Goal: Task Accomplishment & Management: Manage account settings

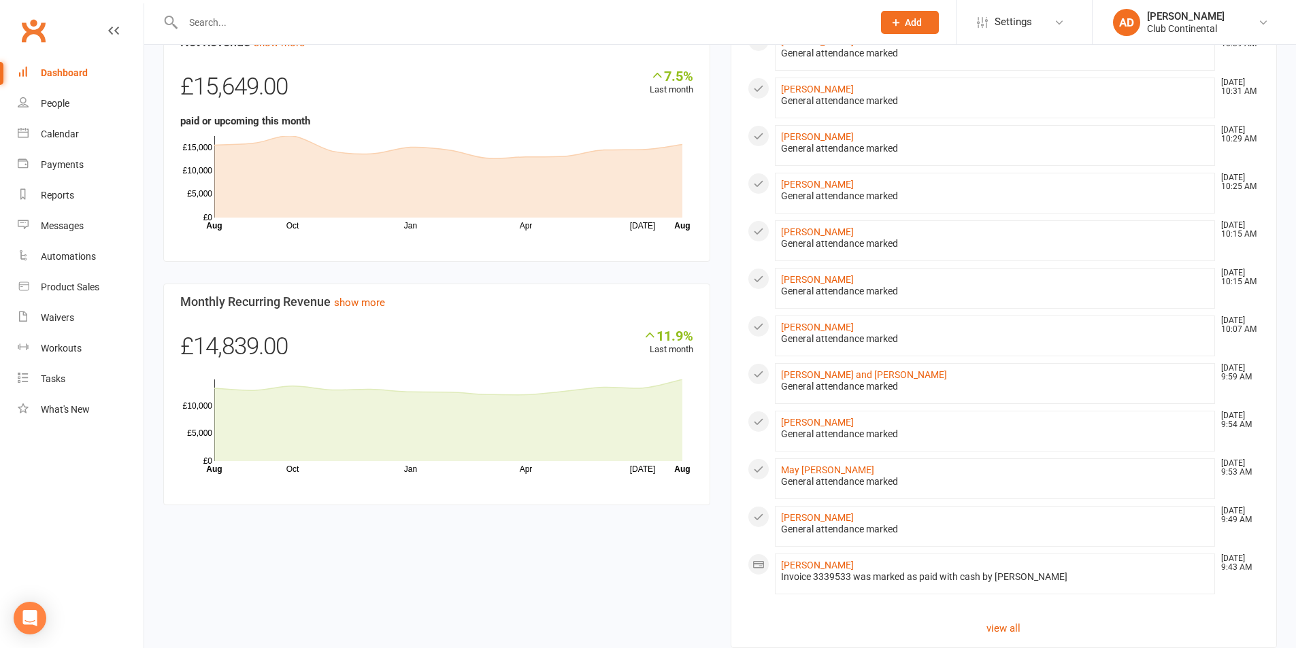
scroll to position [643, 0]
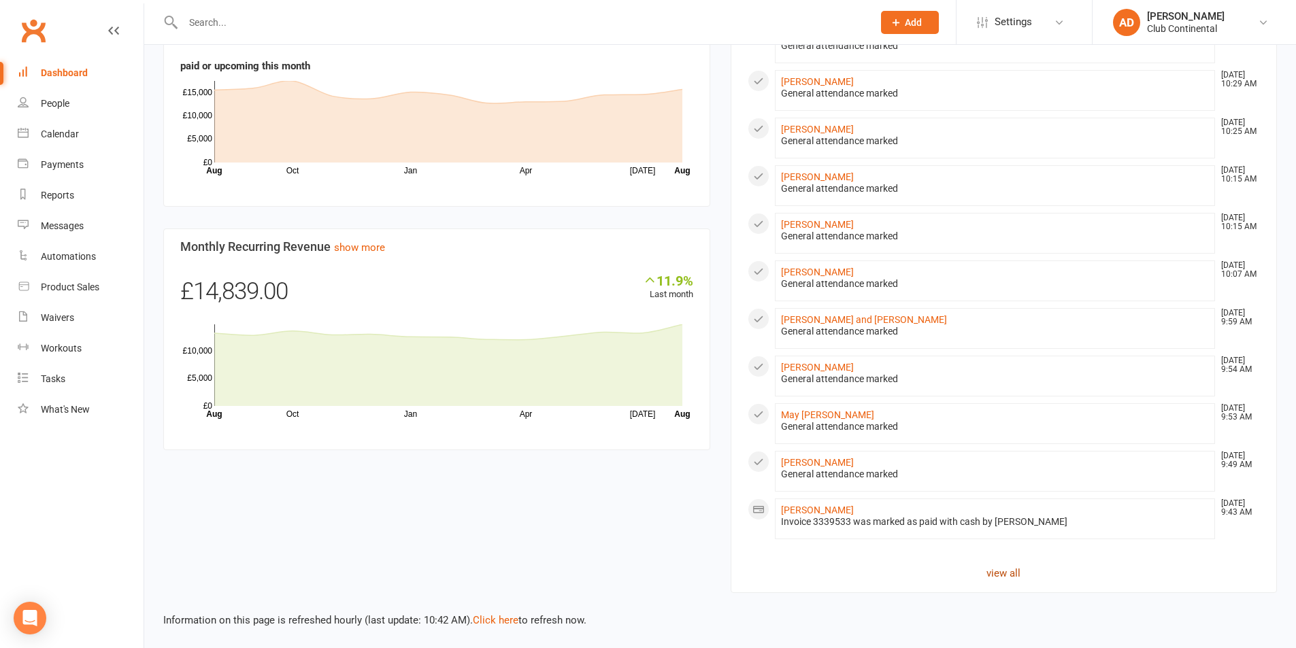
click at [995, 577] on link "view all" at bounding box center [1003, 573] width 513 height 16
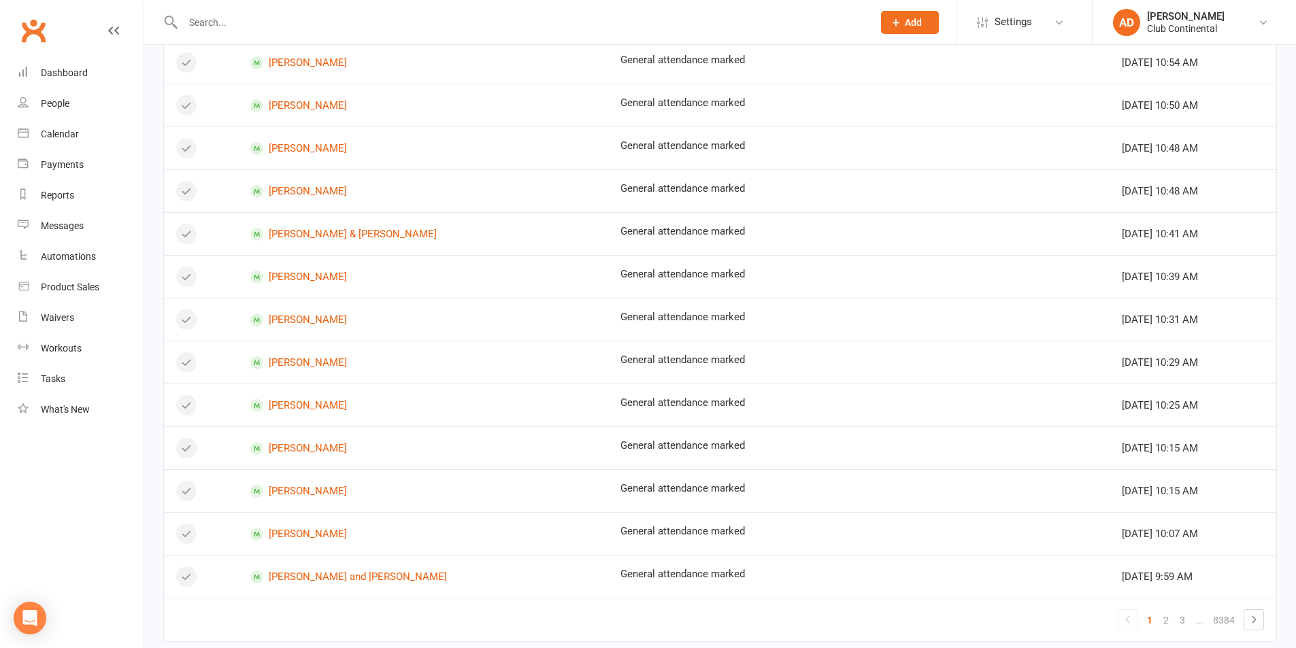
scroll to position [671, 0]
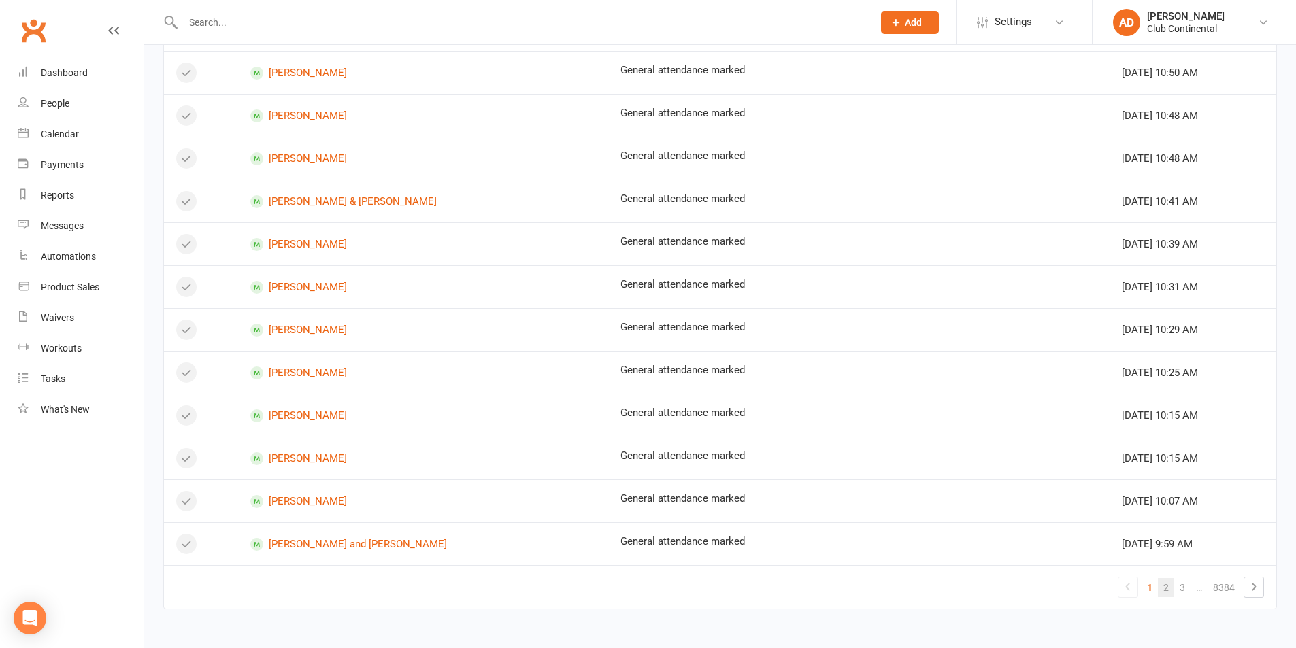
click at [1170, 580] on link "2" at bounding box center [1165, 587] width 16 height 19
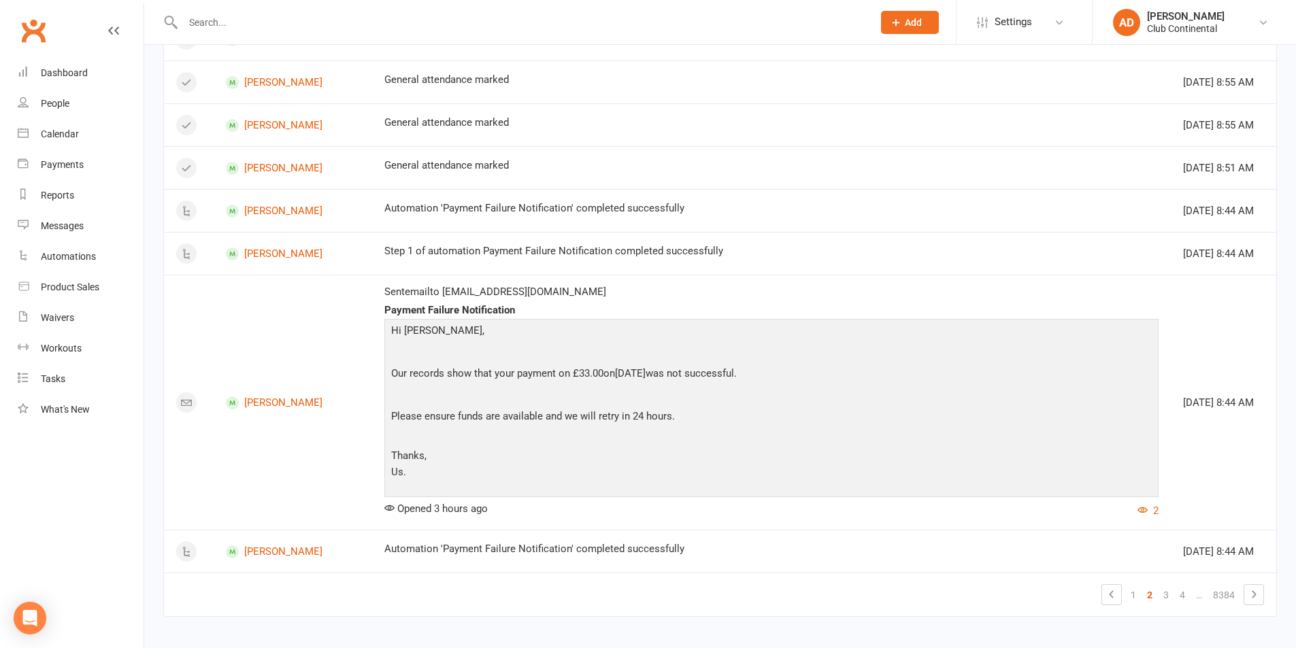
scroll to position [1121, 0]
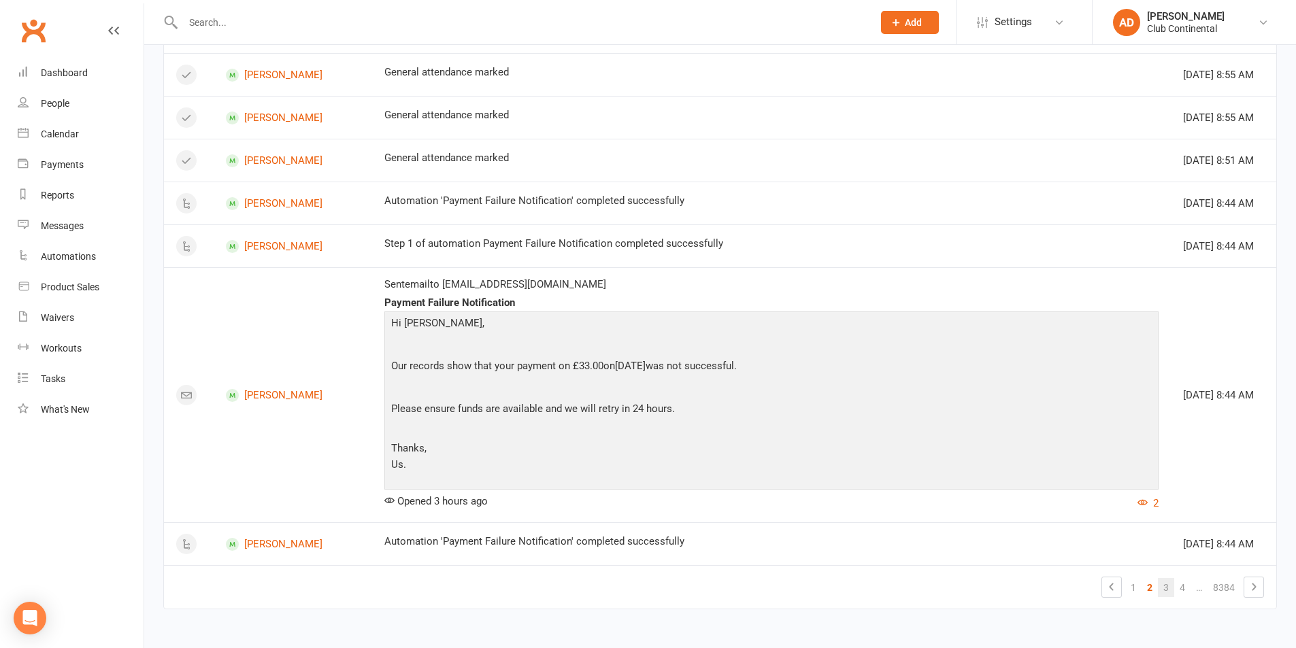
click at [1166, 586] on link "3" at bounding box center [1165, 587] width 16 height 19
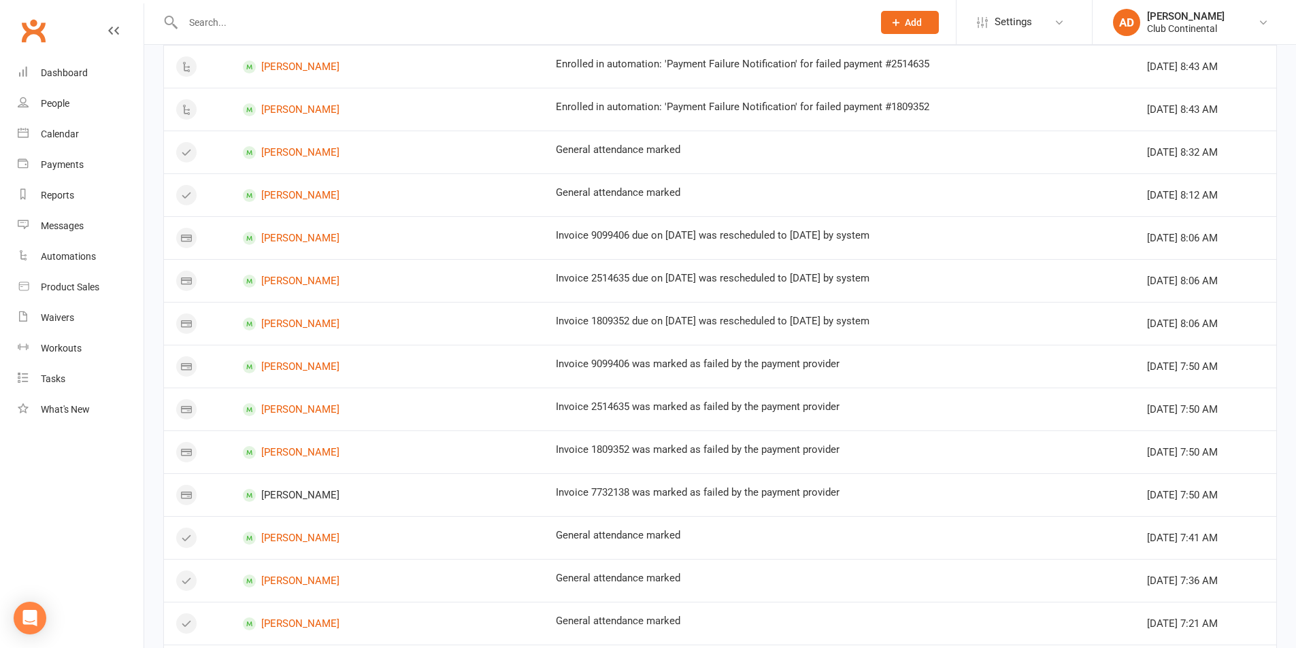
scroll to position [1063, 0]
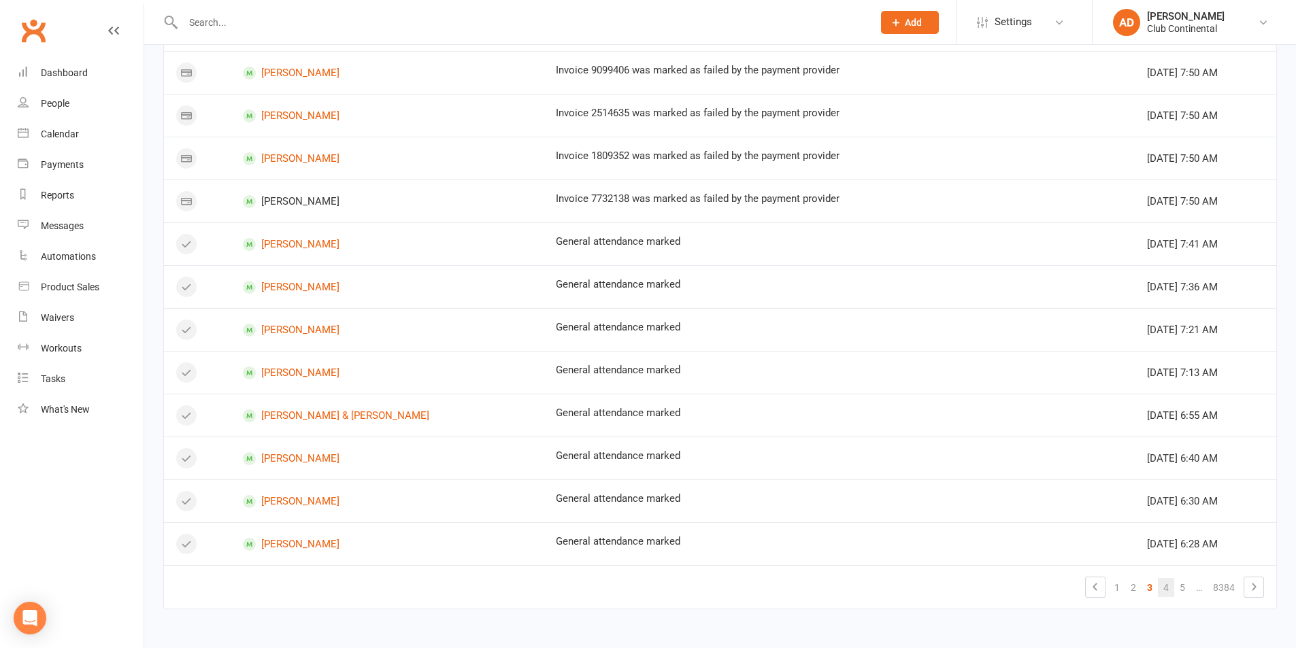
click at [1164, 589] on link "4" at bounding box center [1165, 587] width 16 height 19
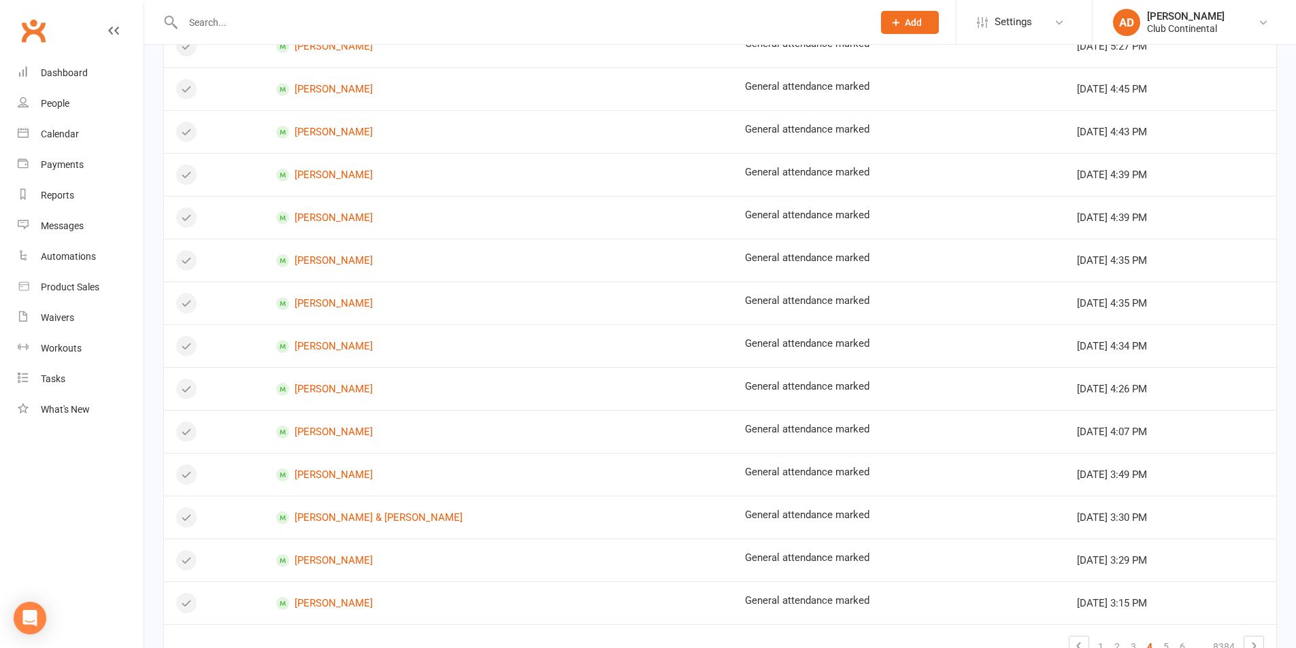
scroll to position [671, 0]
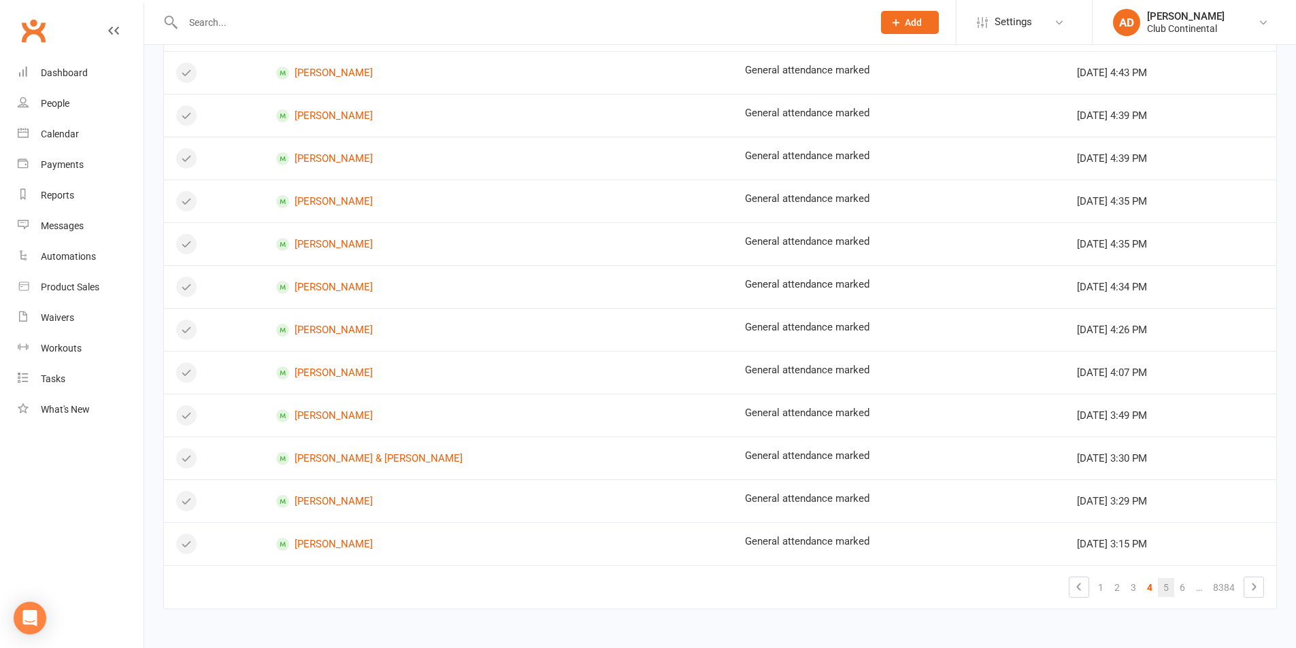
click at [1163, 587] on link "5" at bounding box center [1165, 587] width 16 height 19
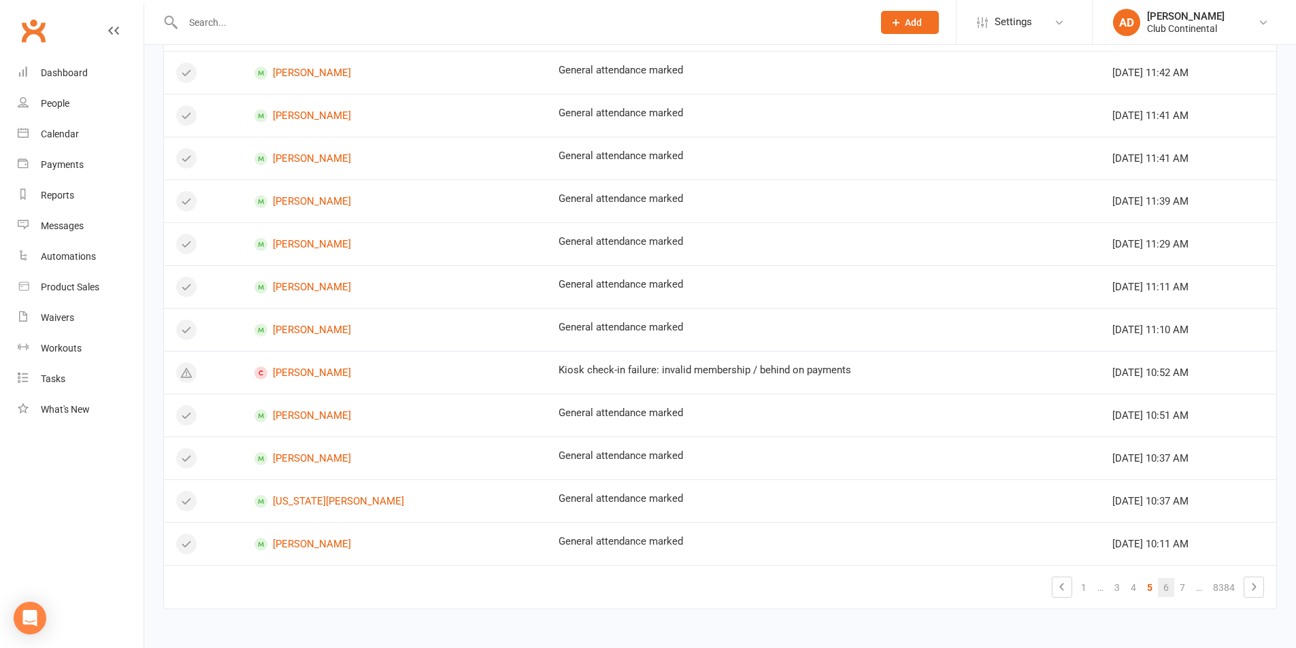
click at [1170, 590] on link "6" at bounding box center [1165, 587] width 16 height 19
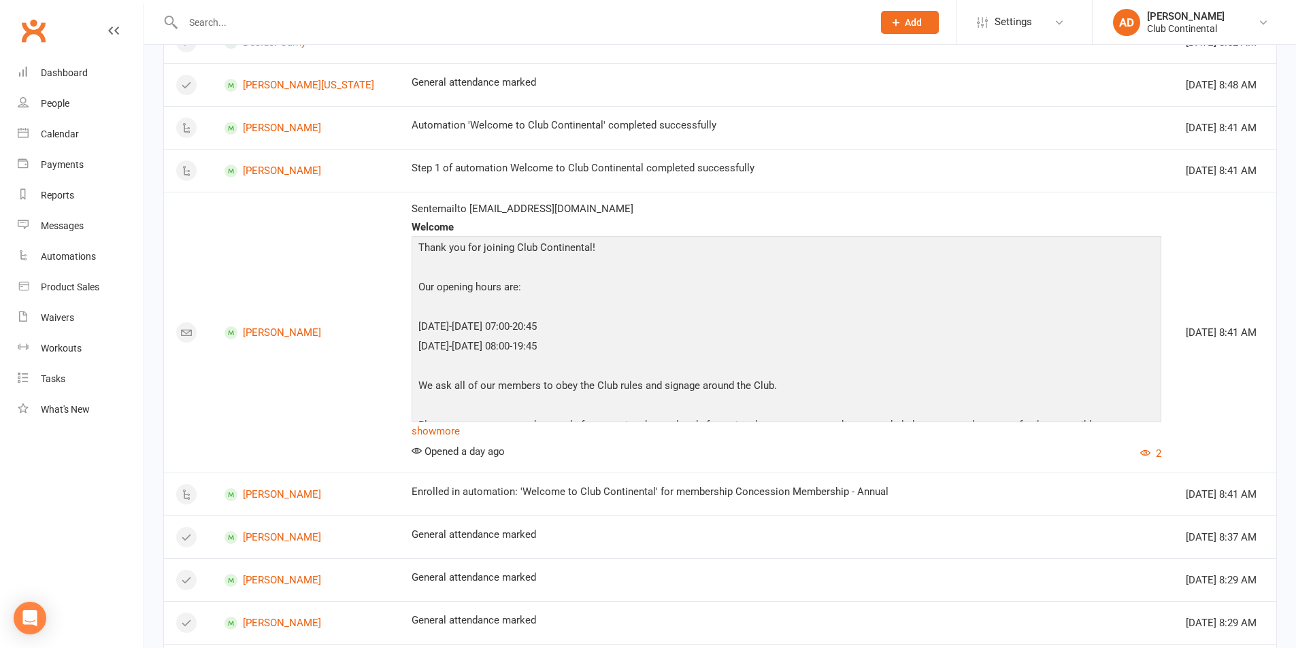
scroll to position [909, 0]
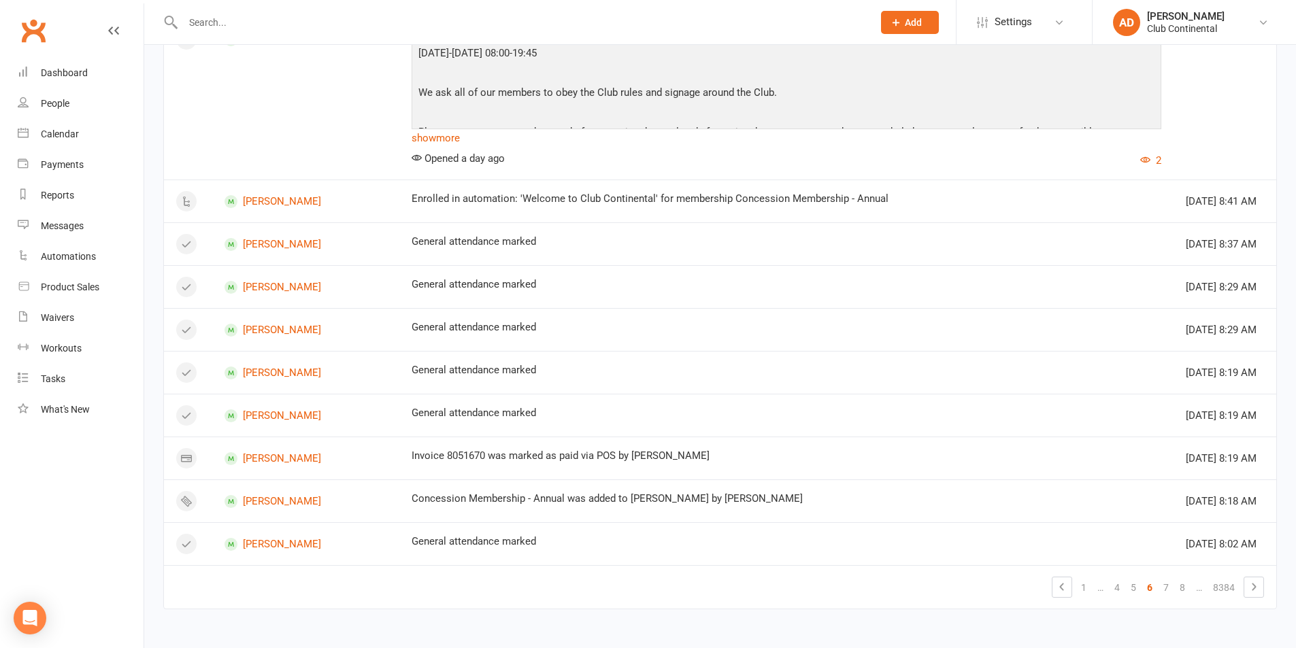
click at [1170, 591] on link "7" at bounding box center [1165, 587] width 16 height 19
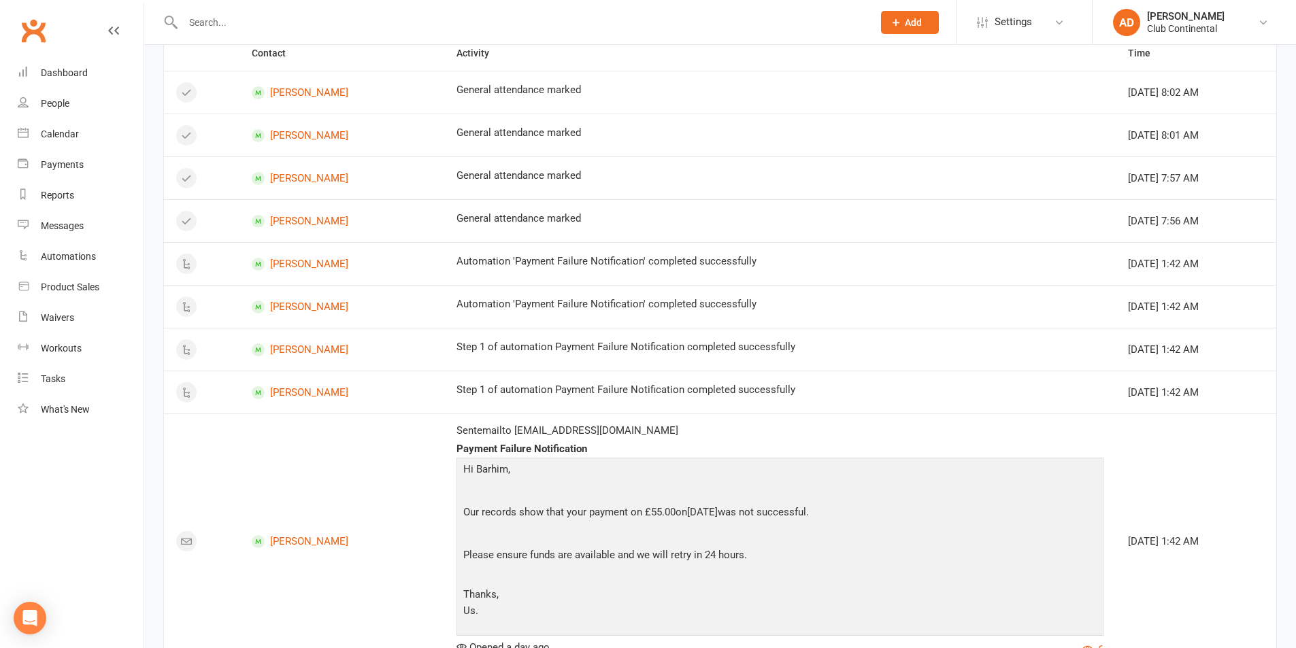
scroll to position [25, 0]
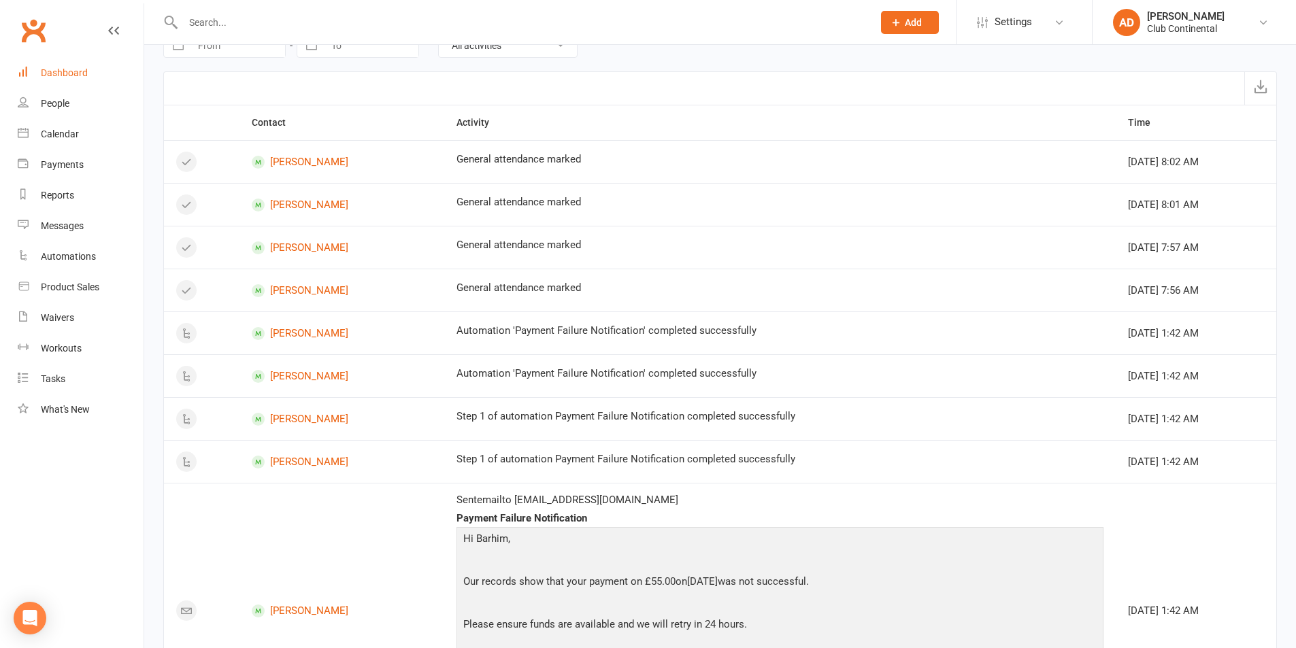
click at [56, 58] on link "Dashboard" at bounding box center [81, 73] width 126 height 31
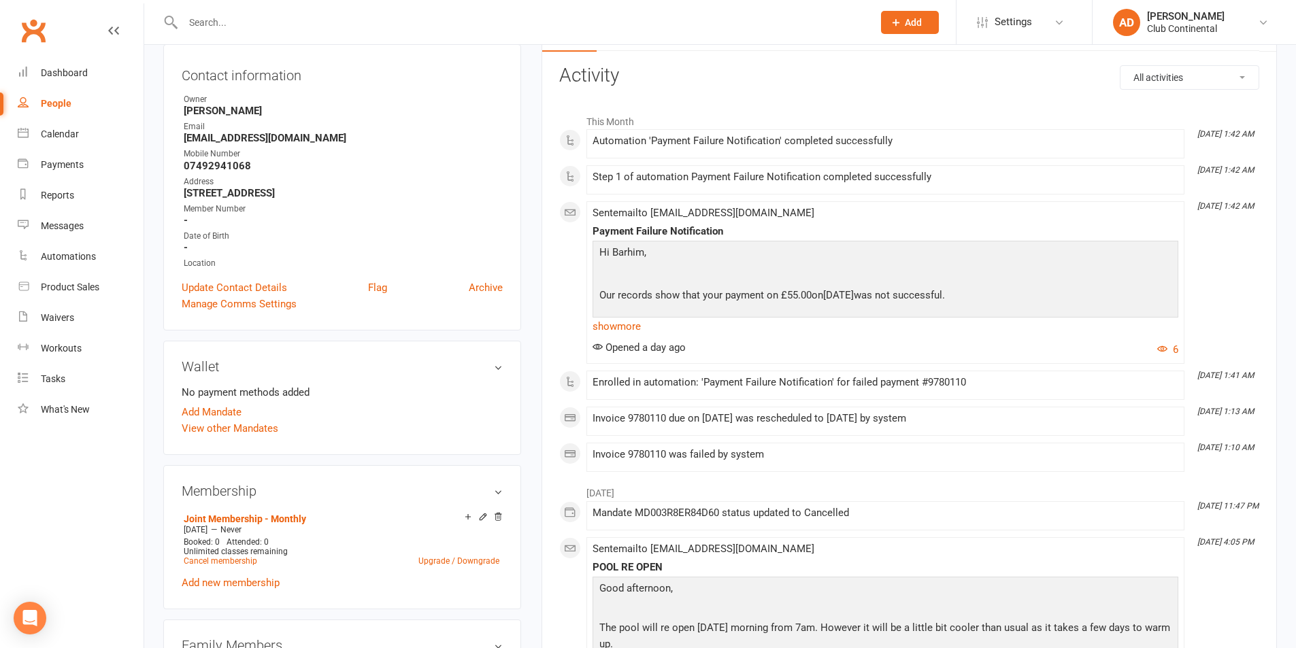
scroll to position [204, 0]
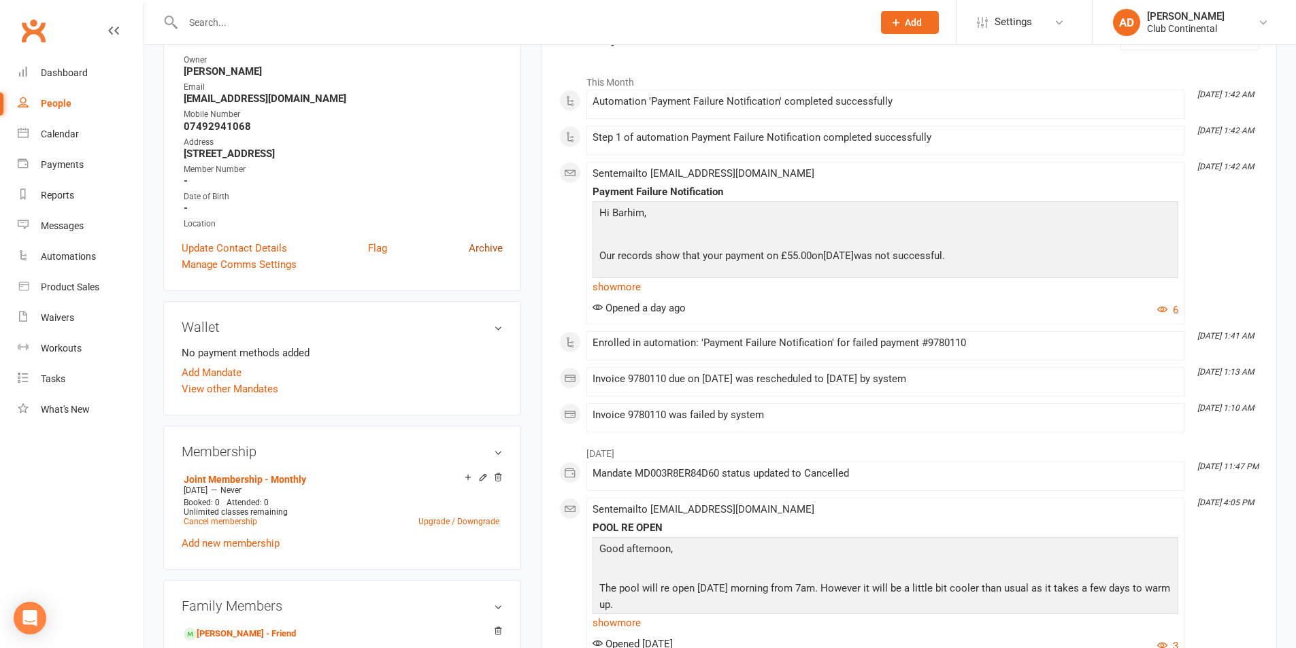
click at [484, 246] on link "Archive" at bounding box center [486, 248] width 34 height 16
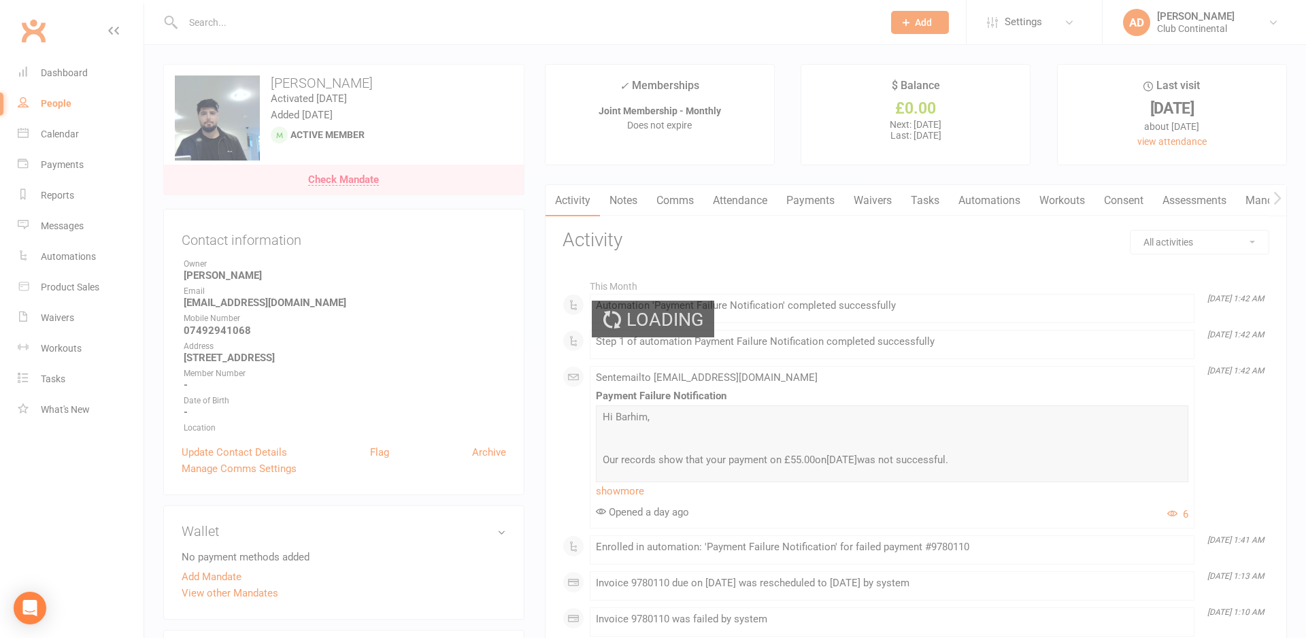
select select "100"
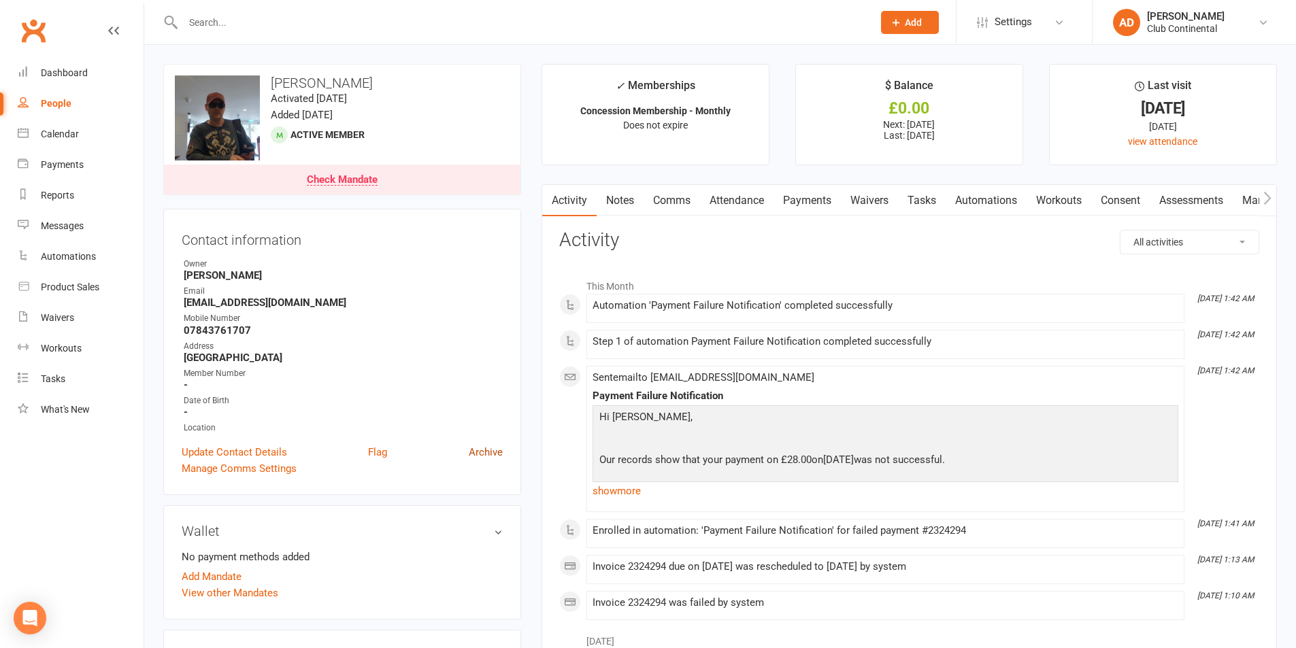
click at [486, 450] on link "Archive" at bounding box center [486, 452] width 34 height 16
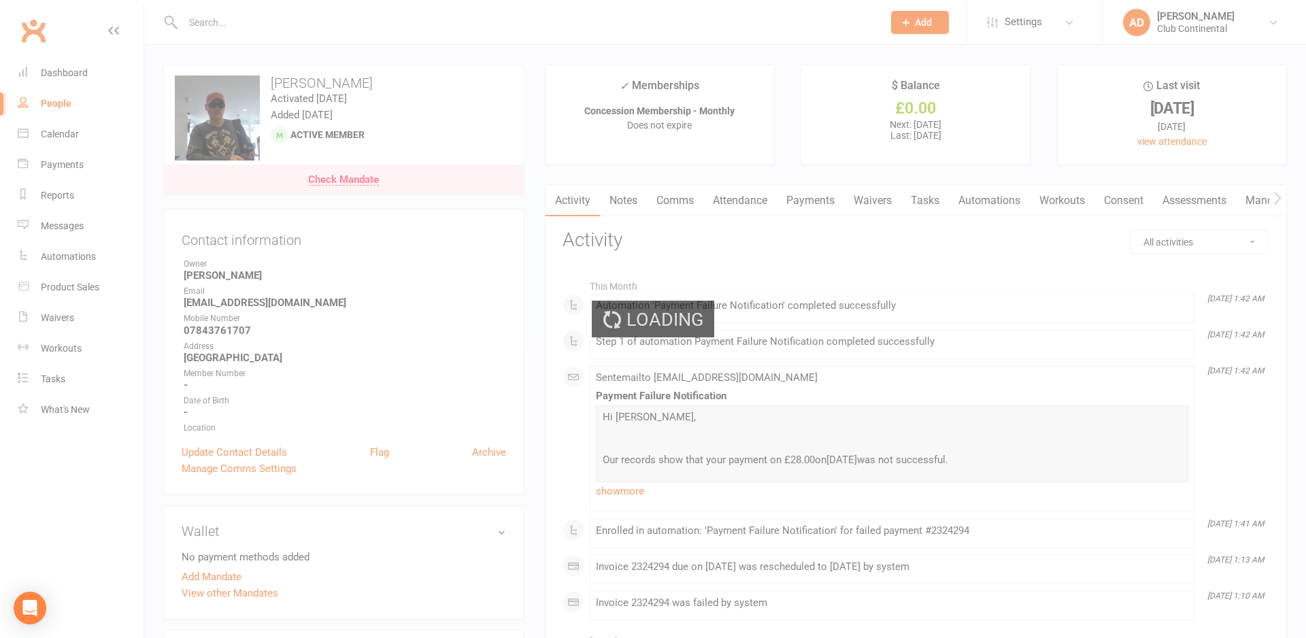
select select "100"
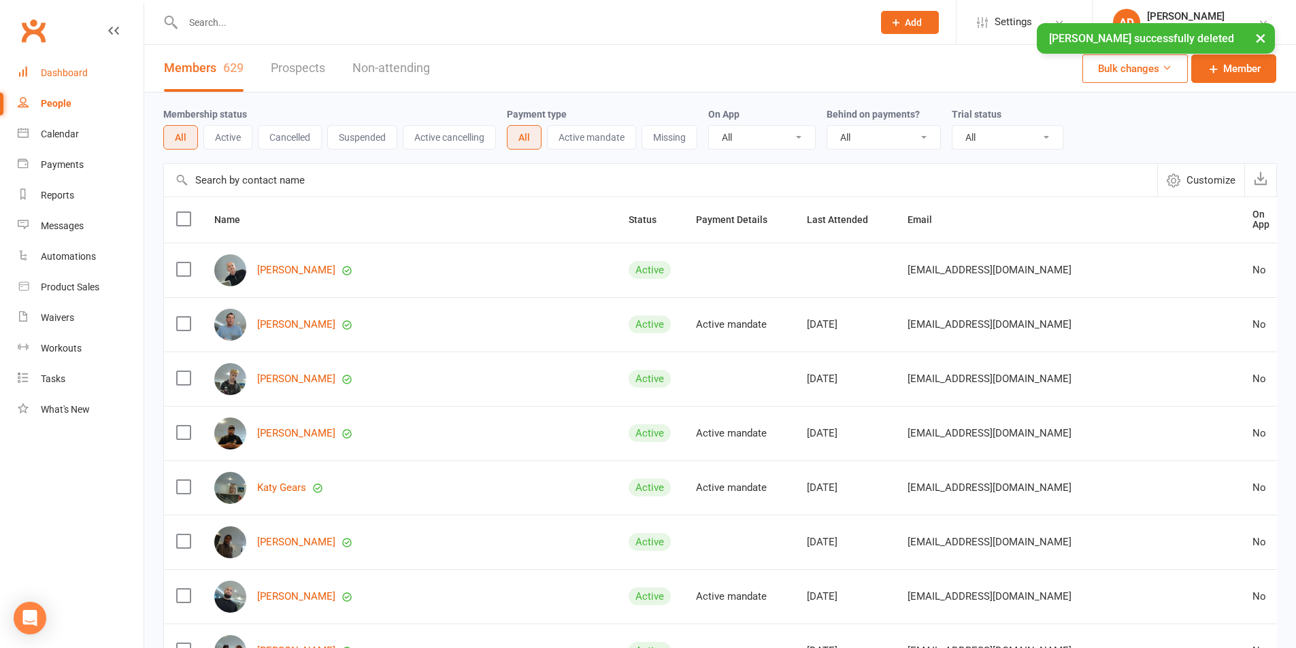
click at [63, 80] on link "Dashboard" at bounding box center [81, 73] width 126 height 31
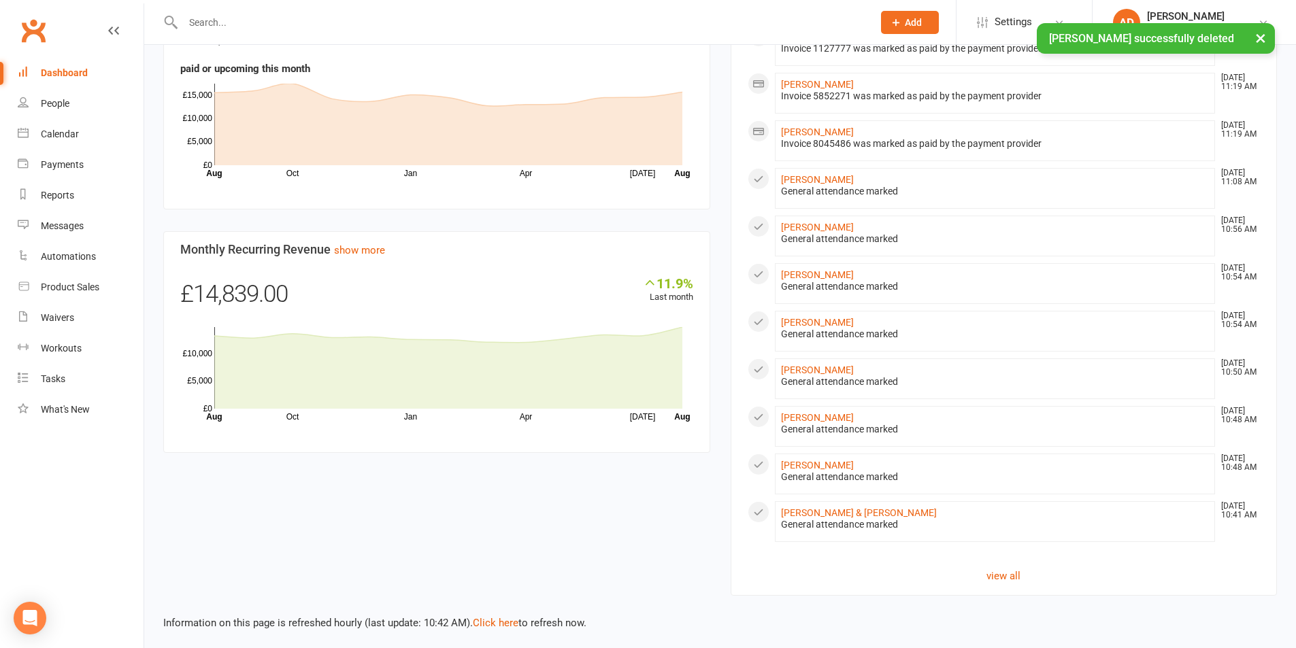
scroll to position [643, 0]
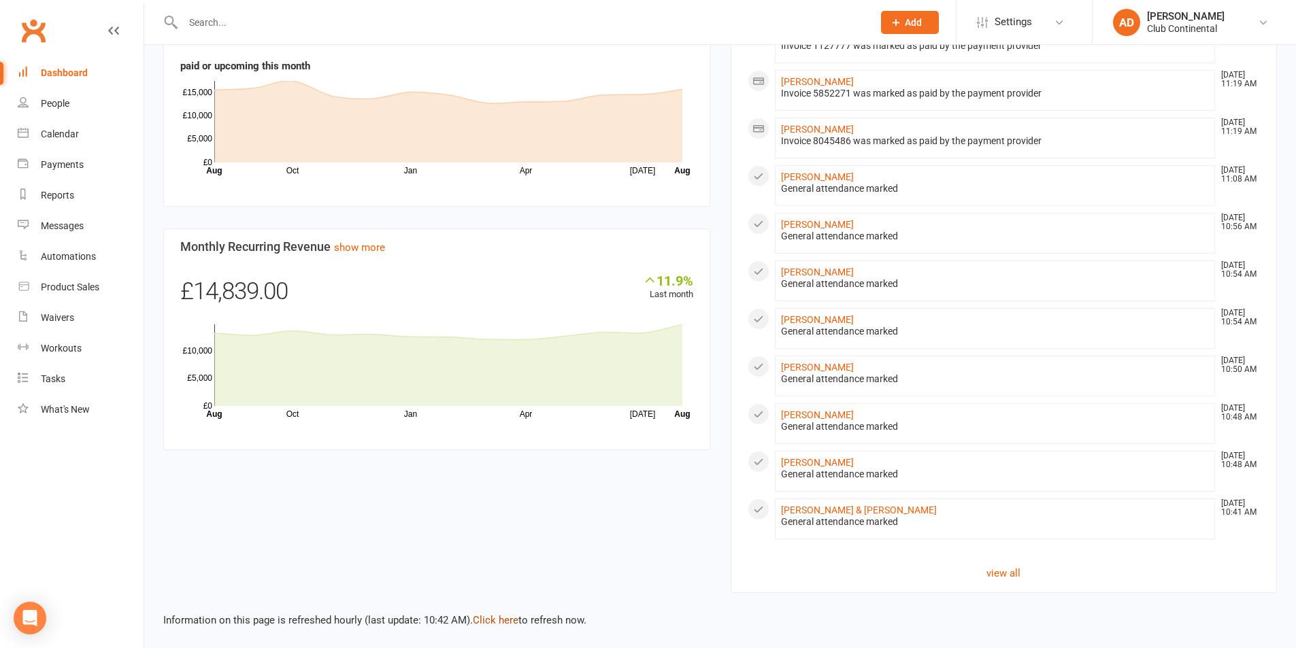
click at [494, 618] on link "Click here" at bounding box center [496, 620] width 46 height 12
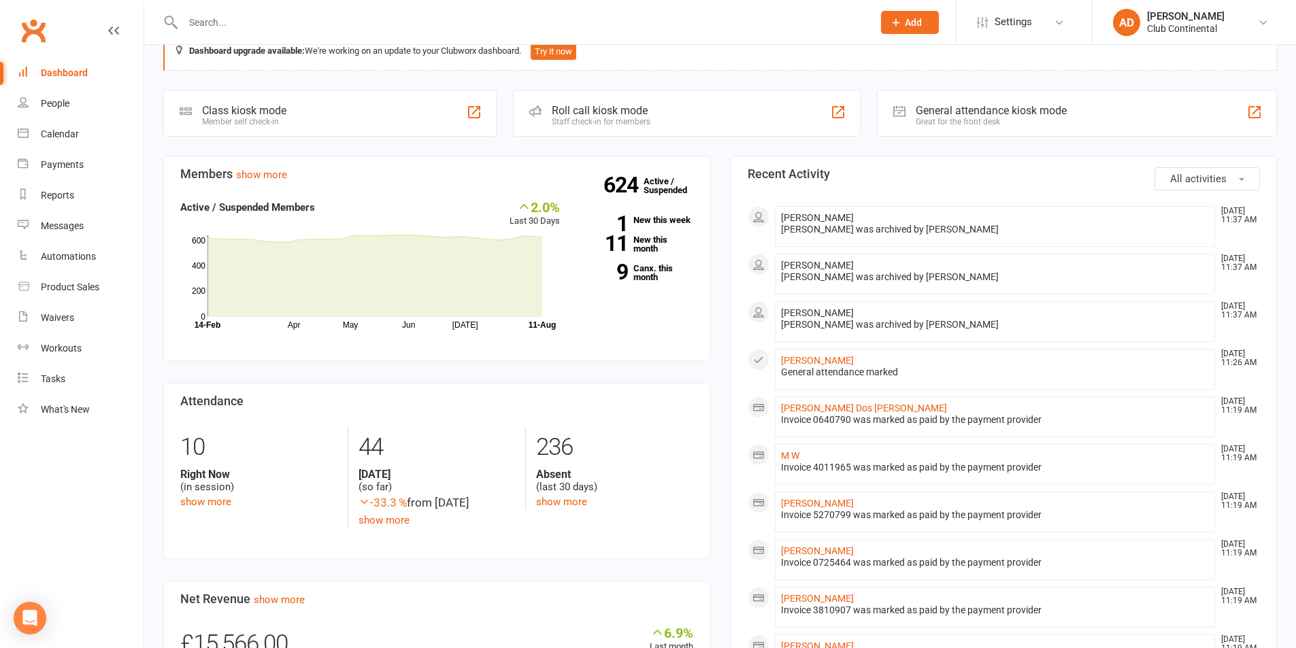
scroll to position [235, 0]
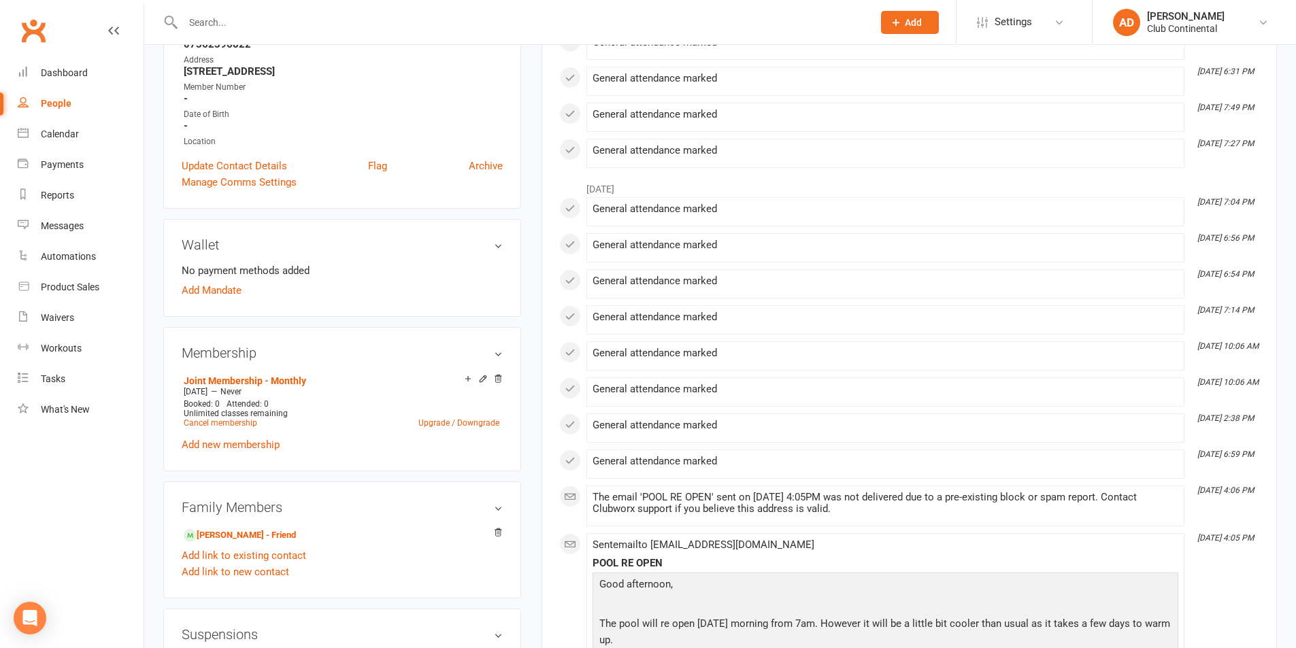
scroll to position [272, 0]
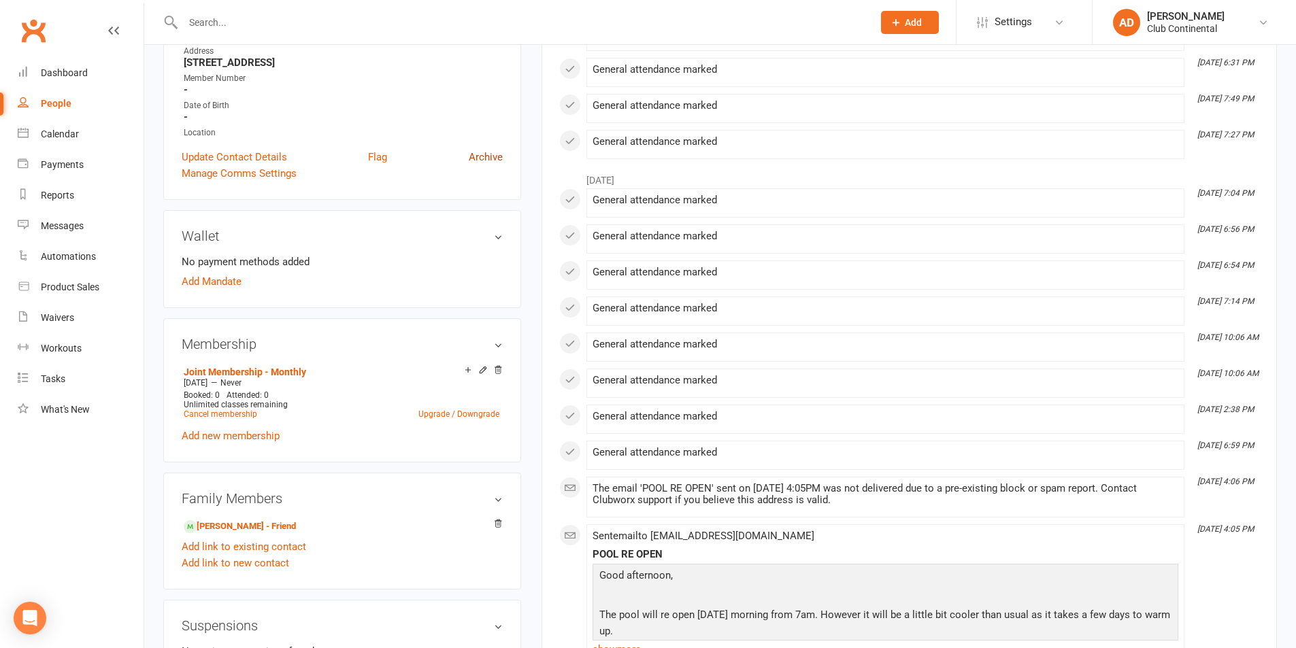
click at [485, 158] on link "Archive" at bounding box center [486, 157] width 34 height 16
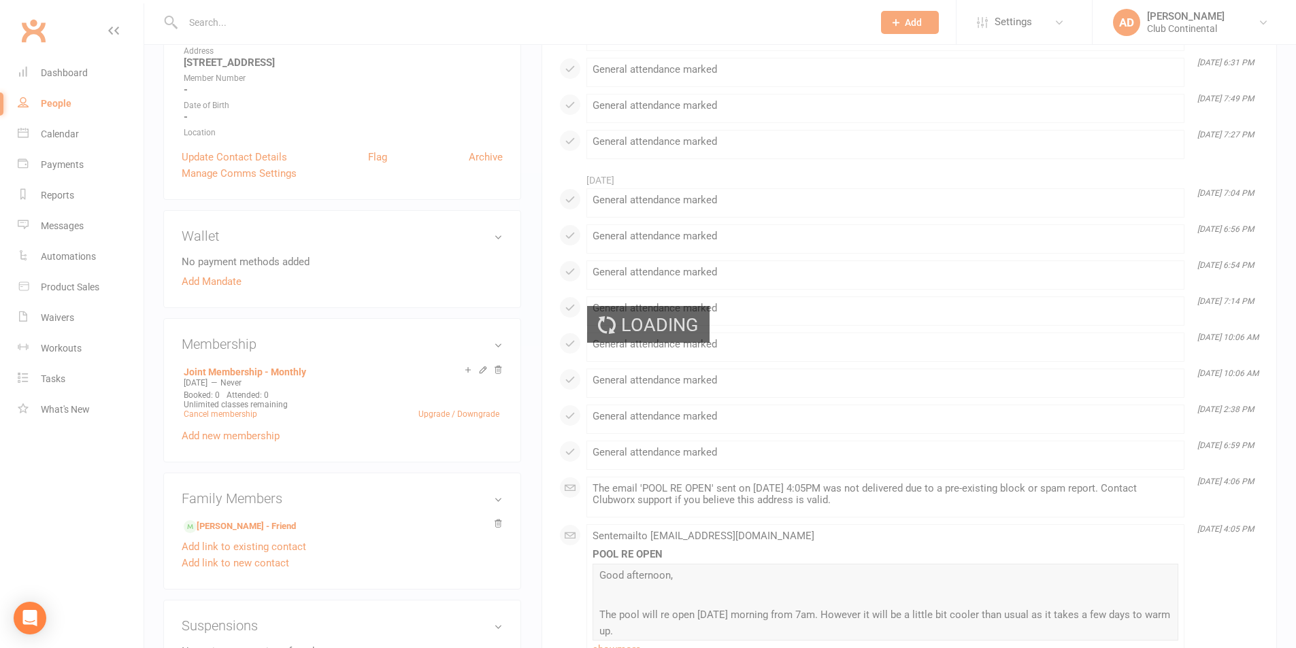
select select "100"
